Goal: Find contact information

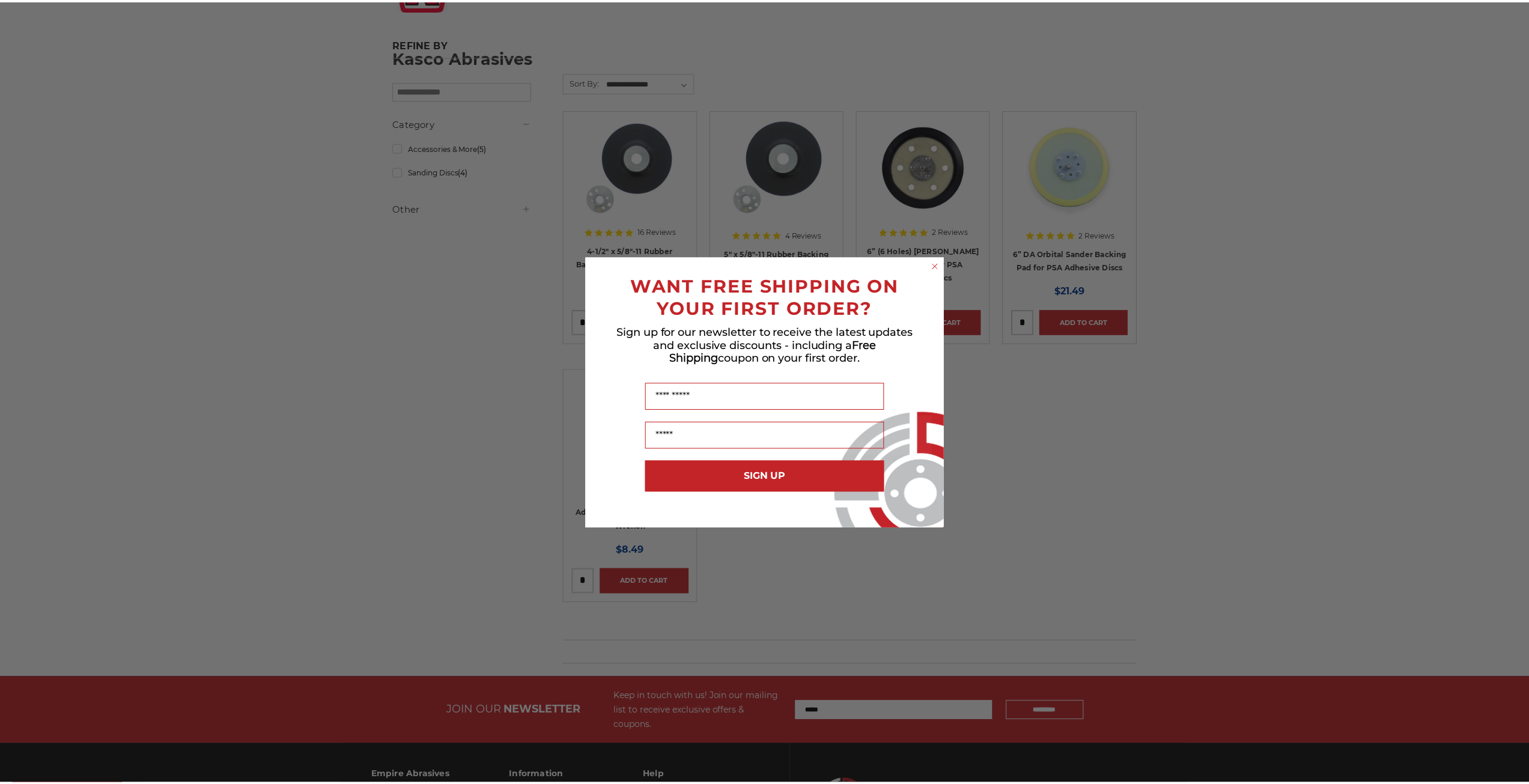
scroll to position [209, 0]
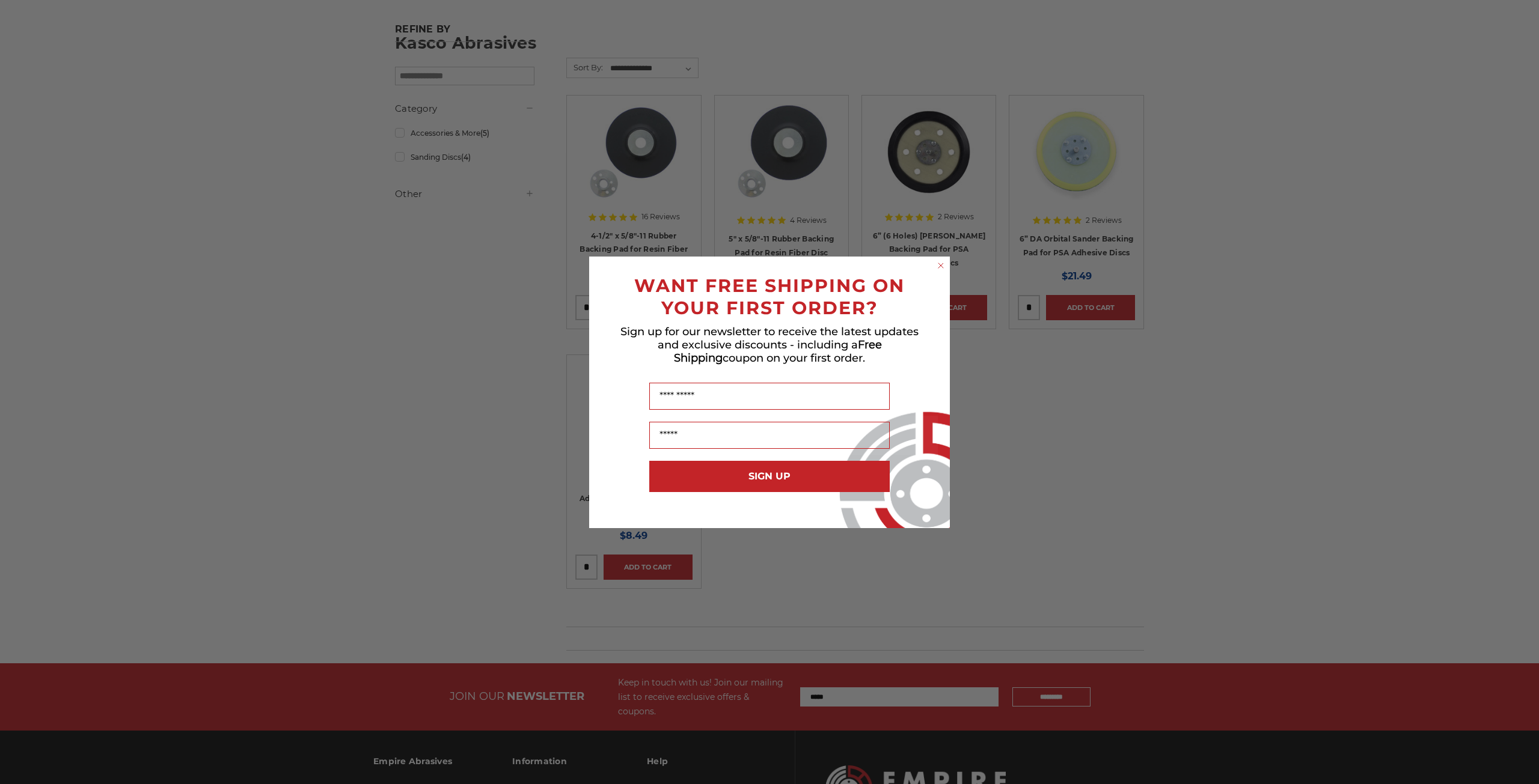
drag, startPoint x: 1533, startPoint y: 72, endPoint x: 1538, endPoint y: 300, distance: 228.1
click at [1529, 301] on html "Free Shipping on orders over $149 CONTACT US [DATE] - [DATE] (excluding holiday…" at bounding box center [769, 369] width 1539 height 1157
click at [942, 263] on circle "Close dialog" at bounding box center [941, 265] width 11 height 11
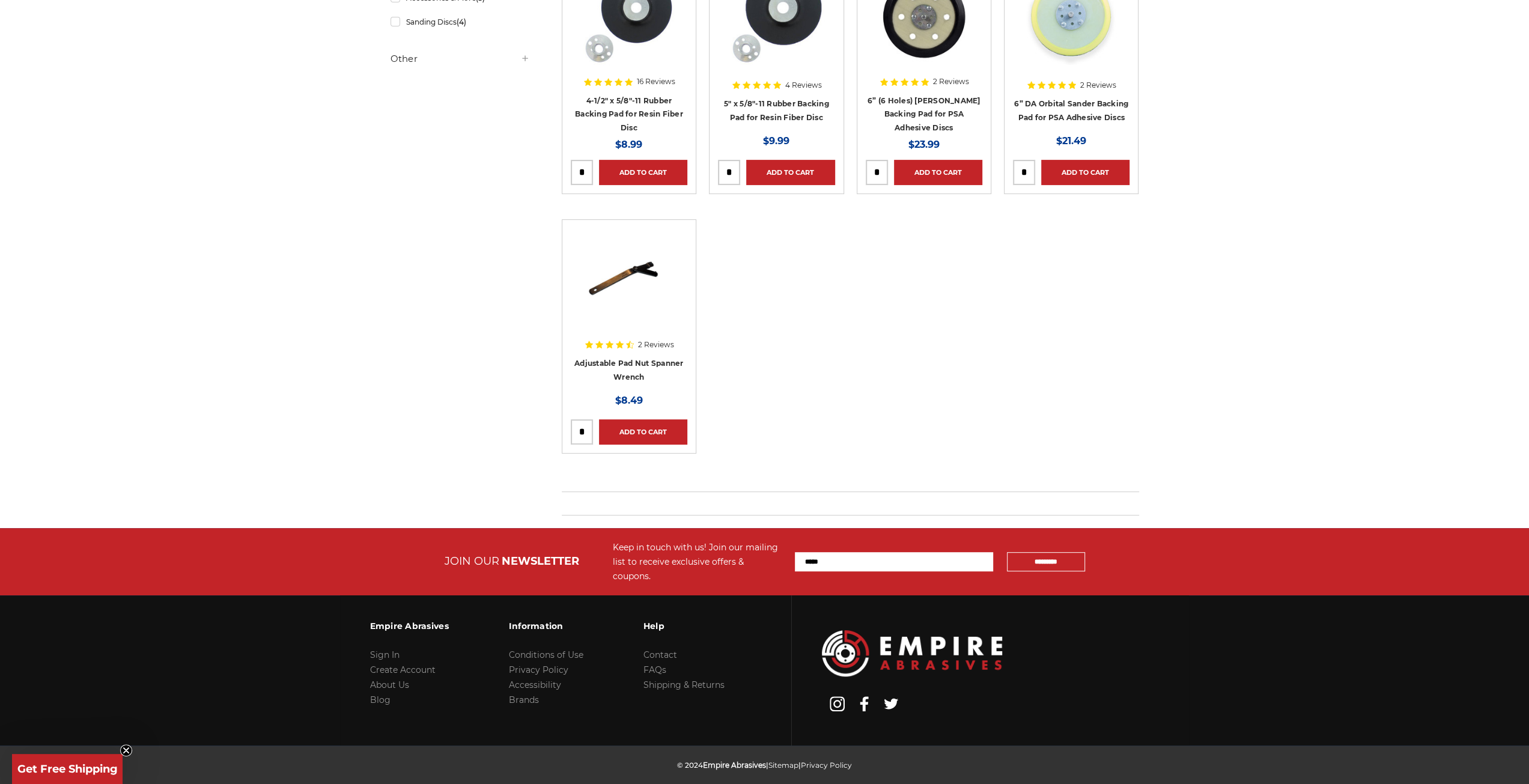
scroll to position [355, 0]
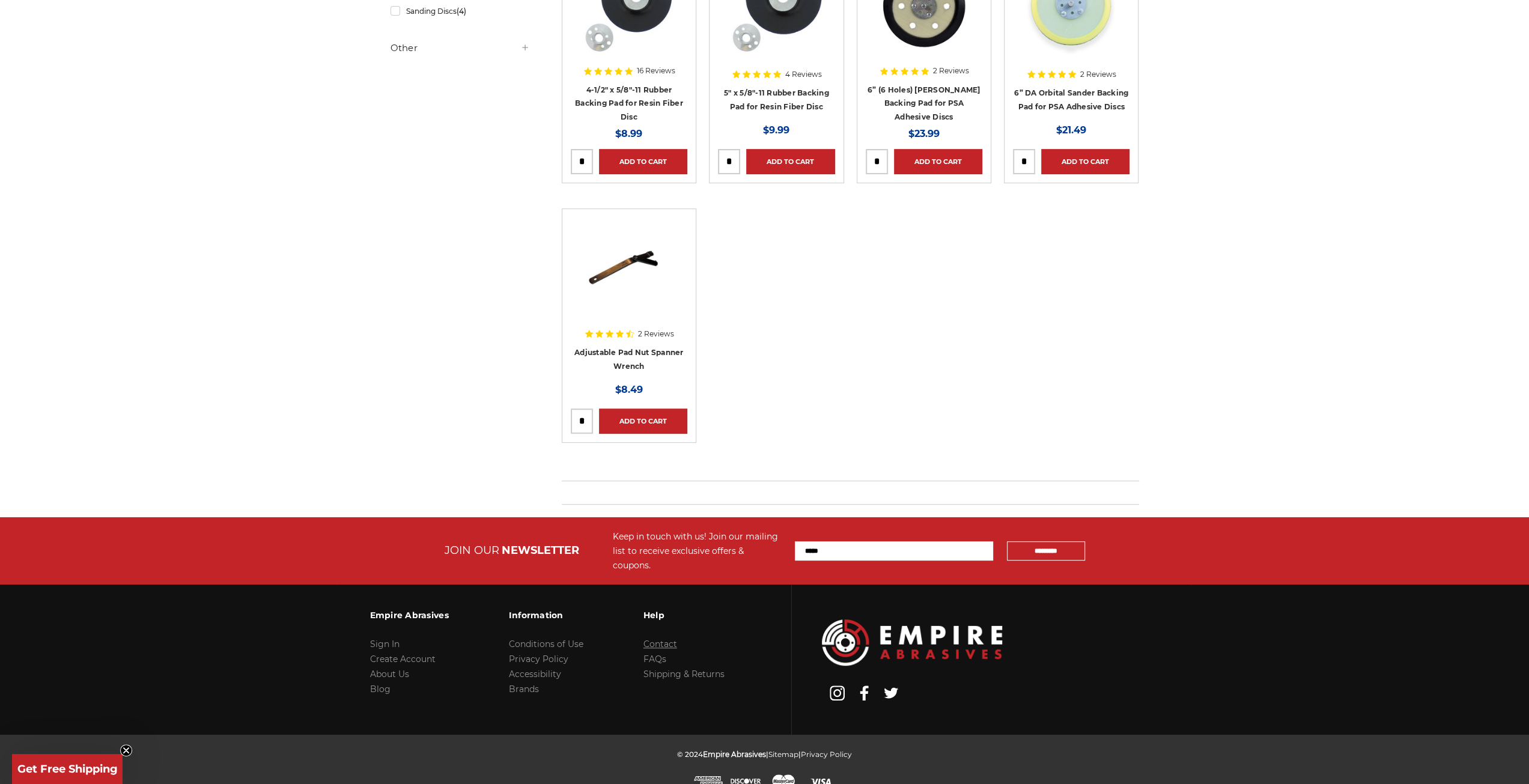
click at [668, 639] on link "Contact" at bounding box center [660, 644] width 34 height 10
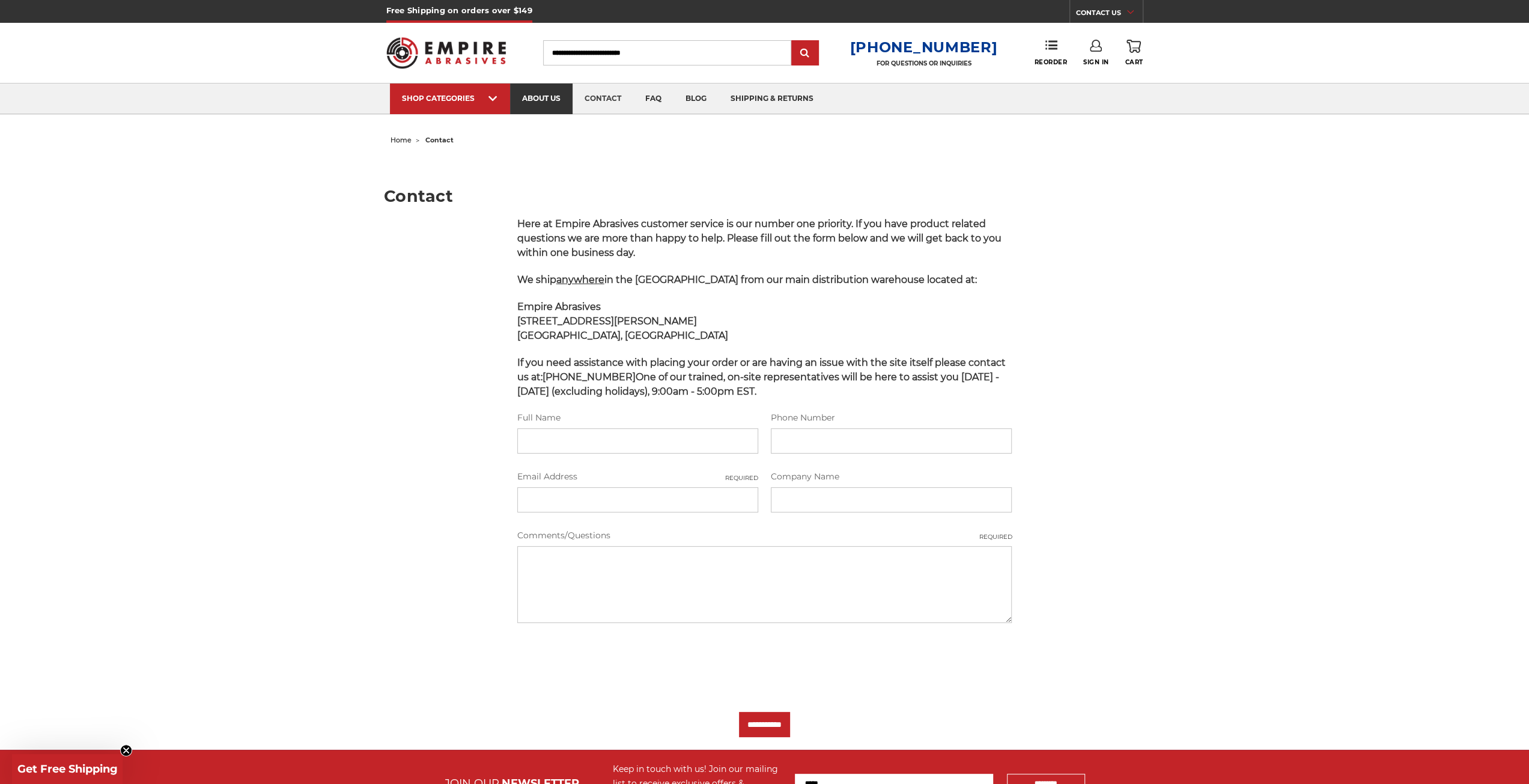
click at [555, 103] on link "about us" at bounding box center [542, 99] width 63 height 31
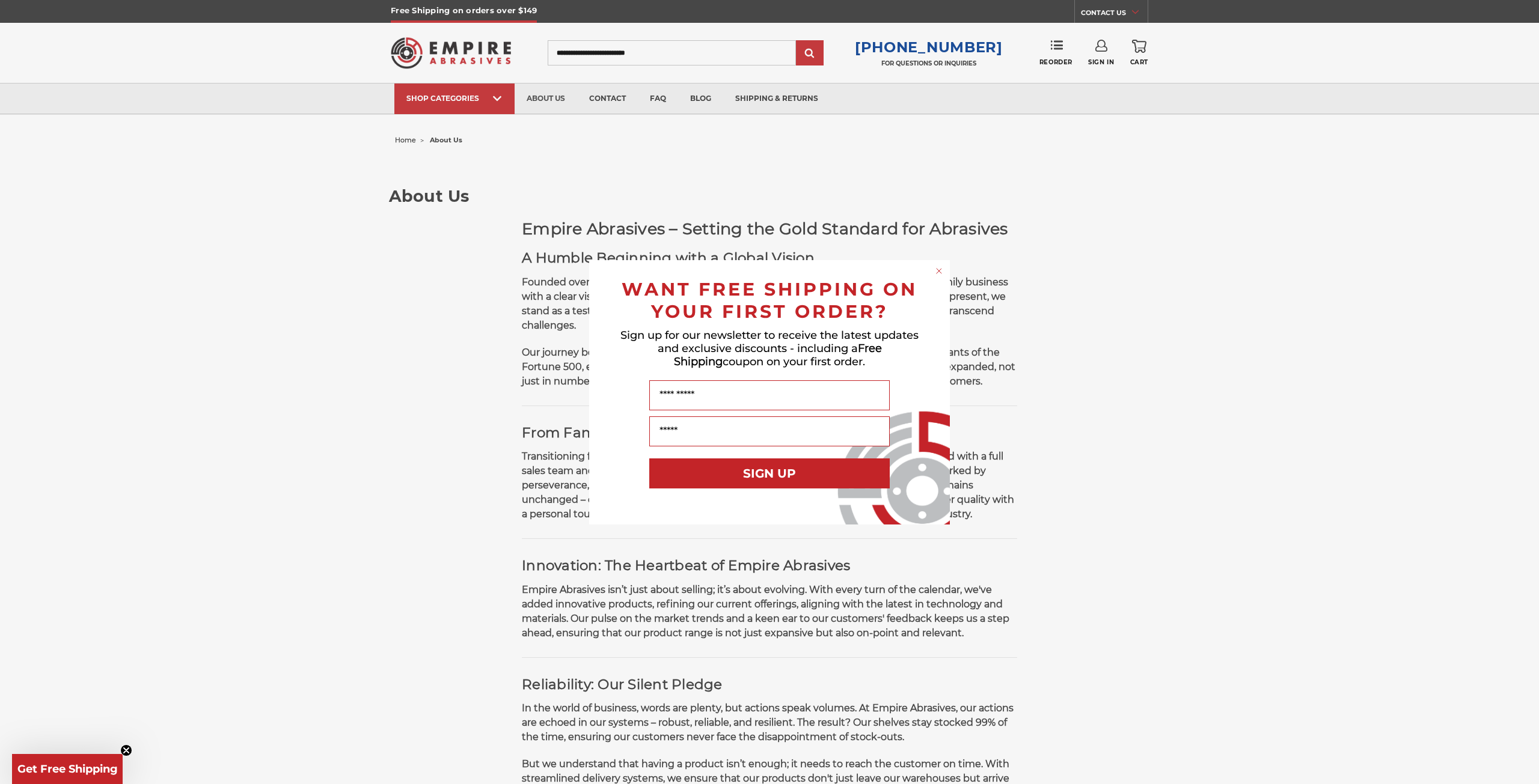
click at [933, 266] on div "Close dialog WANT FREE SHIPPING ON YOUR FIRST ORDER? Sign up for our newsletter…" at bounding box center [769, 392] width 360 height 264
click at [944, 273] on icon "Close dialog" at bounding box center [938, 271] width 12 height 12
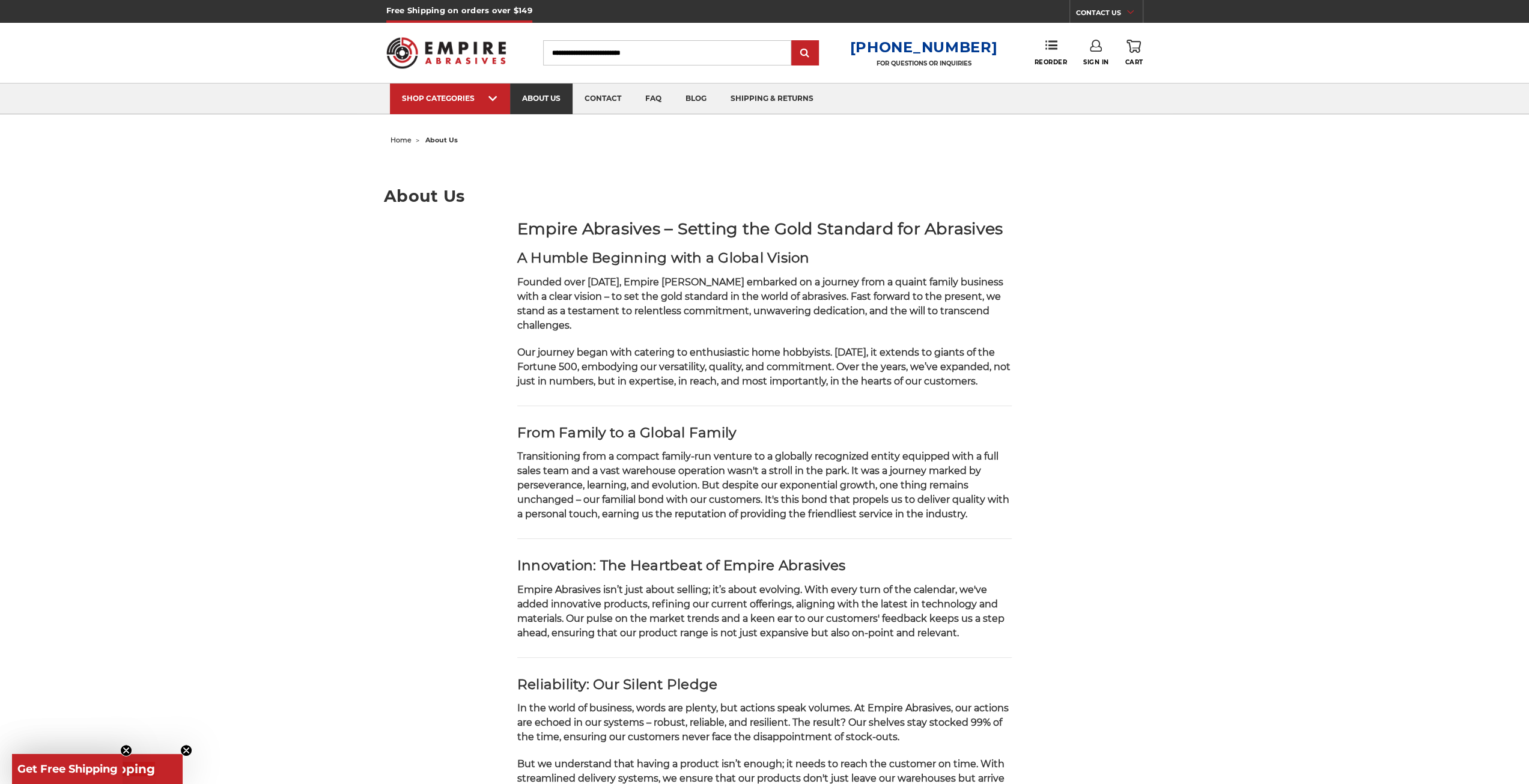
click at [554, 99] on link "about us" at bounding box center [542, 99] width 63 height 31
